Goal: Task Accomplishment & Management: Use online tool/utility

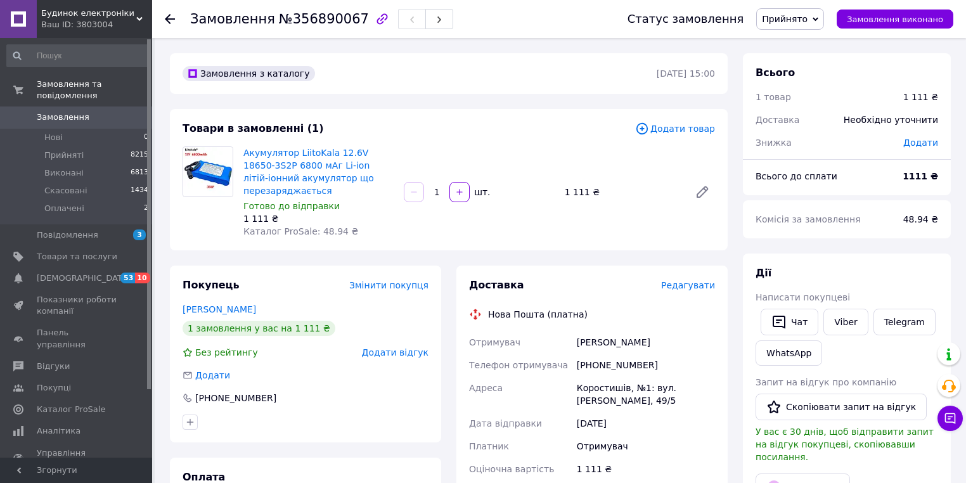
click at [682, 280] on span "Редагувати" at bounding box center [688, 285] width 54 height 10
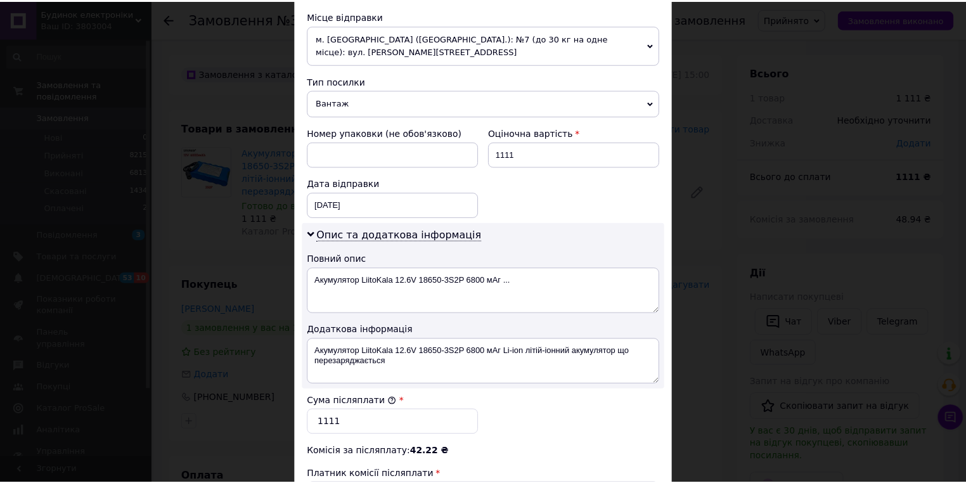
scroll to position [621, 0]
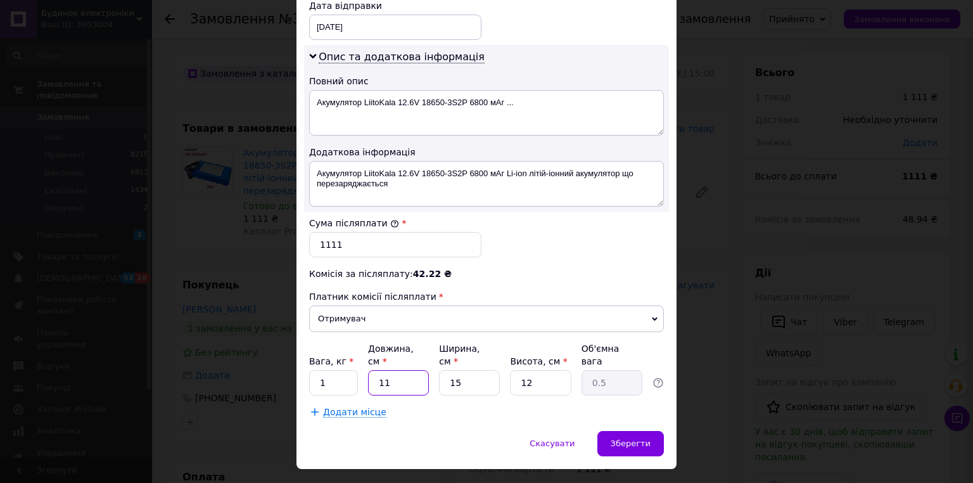
click at [369, 370] on input "11" at bounding box center [398, 382] width 61 height 25
type input "5"
type input "0.23"
type input "5"
drag, startPoint x: 449, startPoint y: 369, endPoint x: 461, endPoint y: 363, distance: 13.3
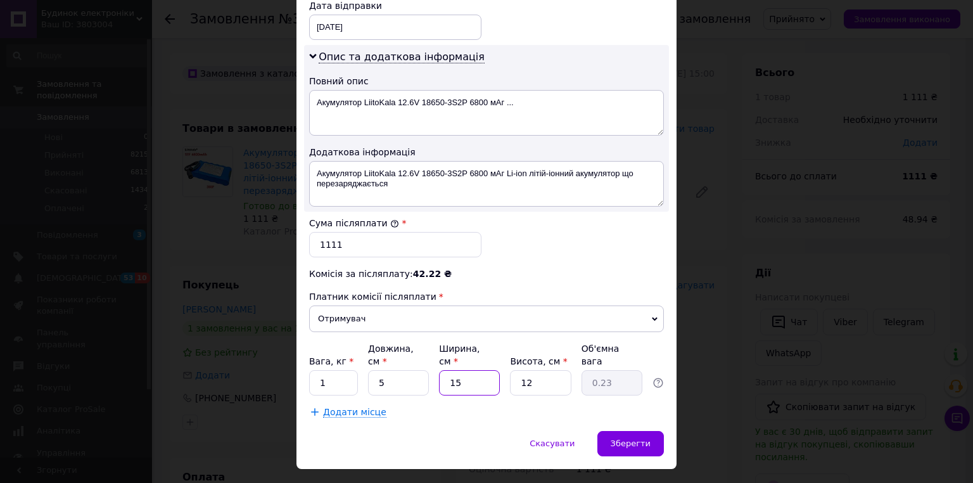
type input "5"
type input "0.1"
type input "5"
drag, startPoint x: 532, startPoint y: 355, endPoint x: 515, endPoint y: 362, distance: 18.5
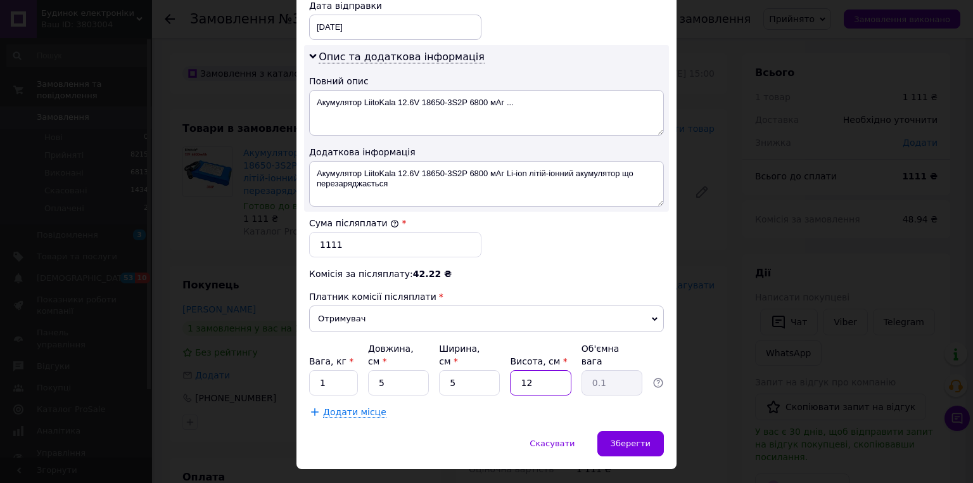
click at [515, 370] on input "12" at bounding box center [540, 382] width 61 height 25
type input "5"
click at [631, 438] on span "Зберегти" at bounding box center [631, 443] width 40 height 10
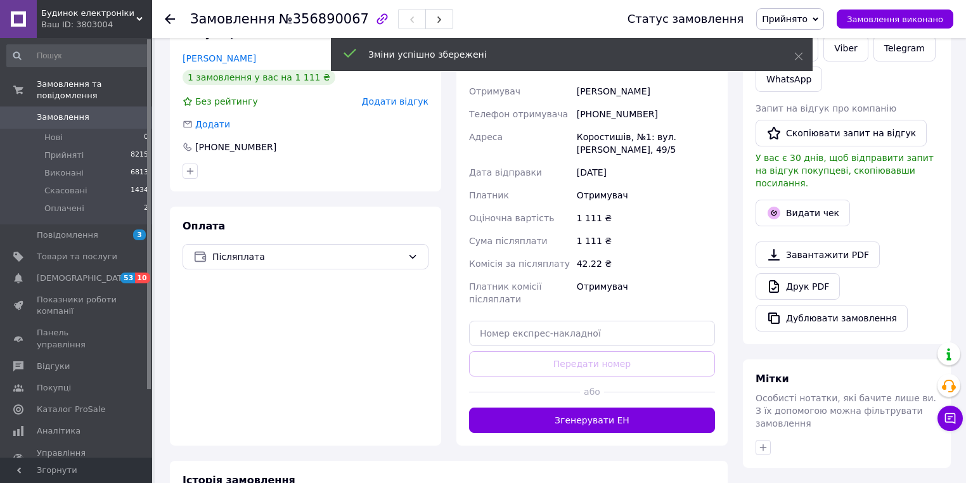
scroll to position [253, 0]
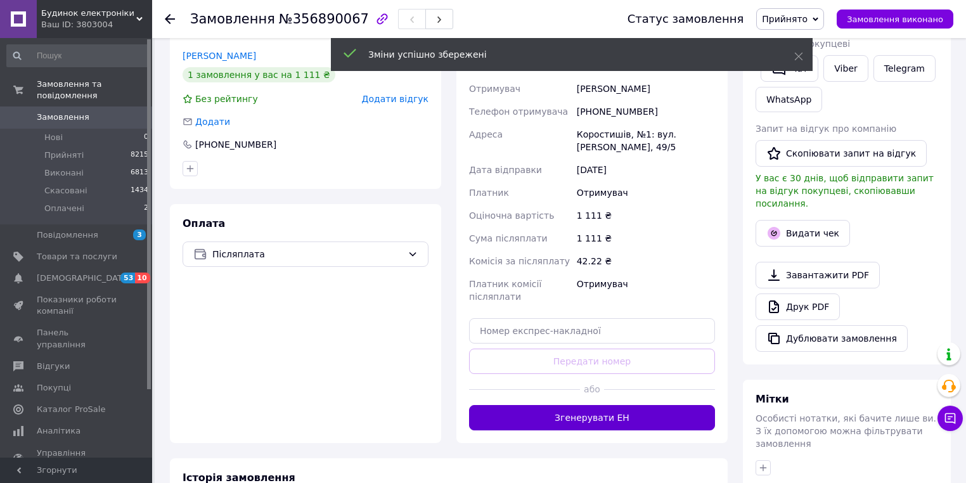
click at [583, 416] on button "Згенерувати ЕН" at bounding box center [592, 417] width 246 height 25
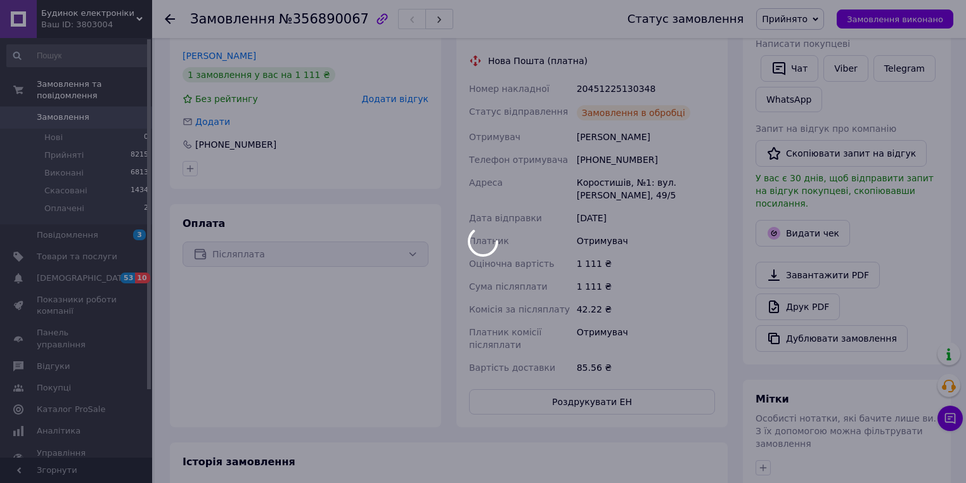
click at [573, 392] on div at bounding box center [483, 241] width 966 height 483
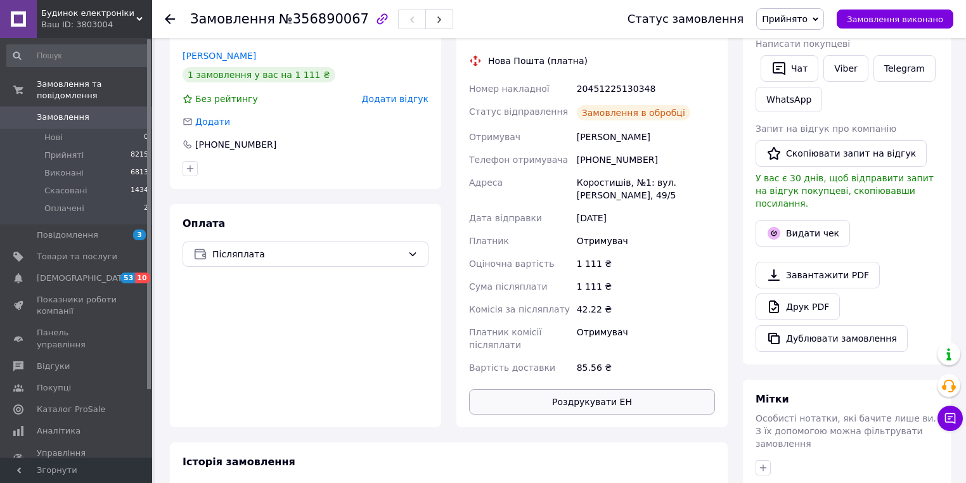
click at [575, 389] on button "Роздрукувати ЕН" at bounding box center [592, 401] width 246 height 25
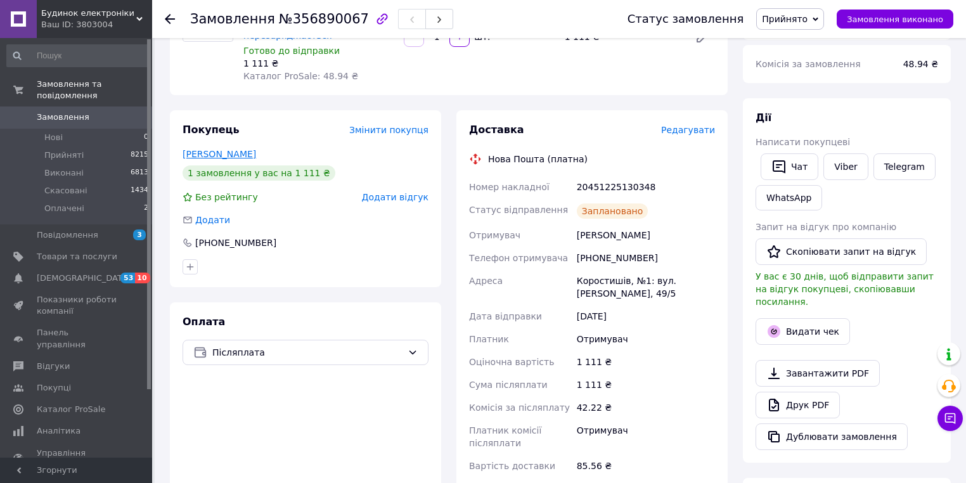
scroll to position [0, 0]
